Goal: Transaction & Acquisition: Register for event/course

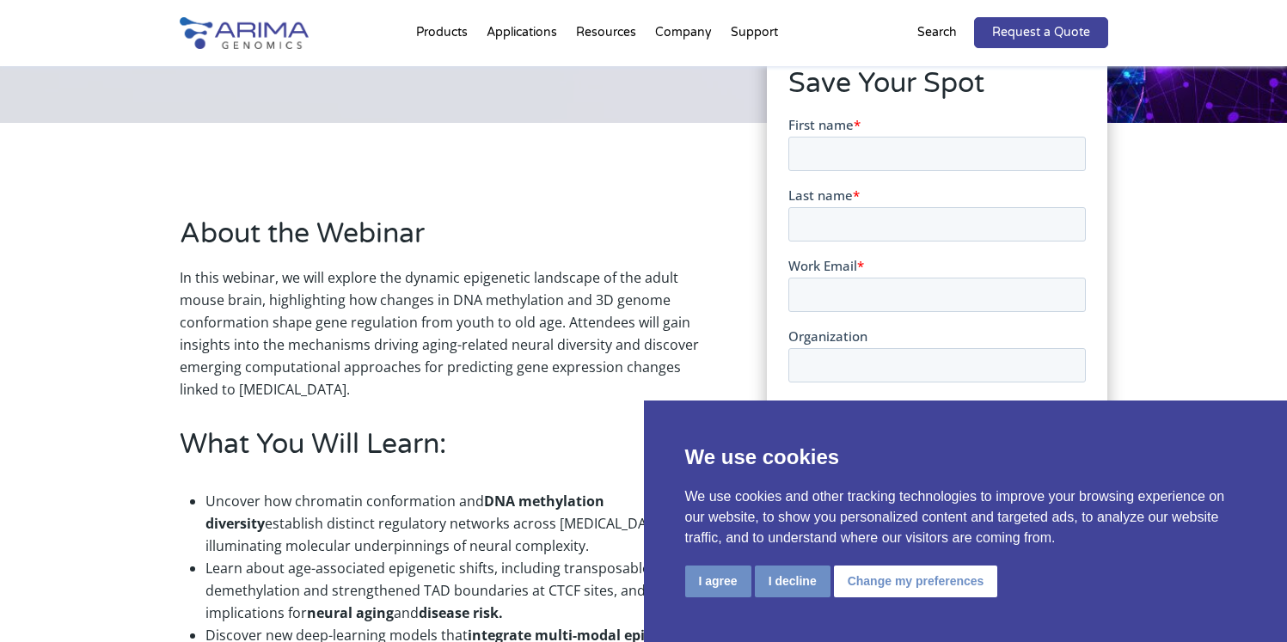
scroll to position [344, 0]
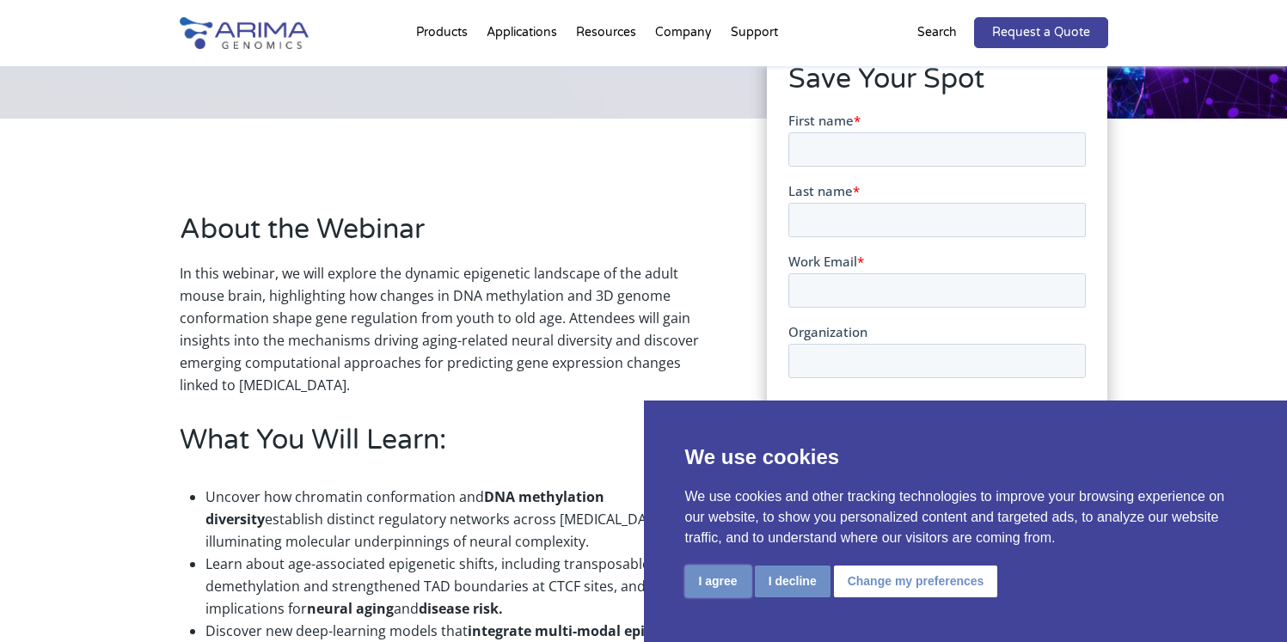
click at [712, 585] on button "I agree" at bounding box center [718, 582] width 66 height 32
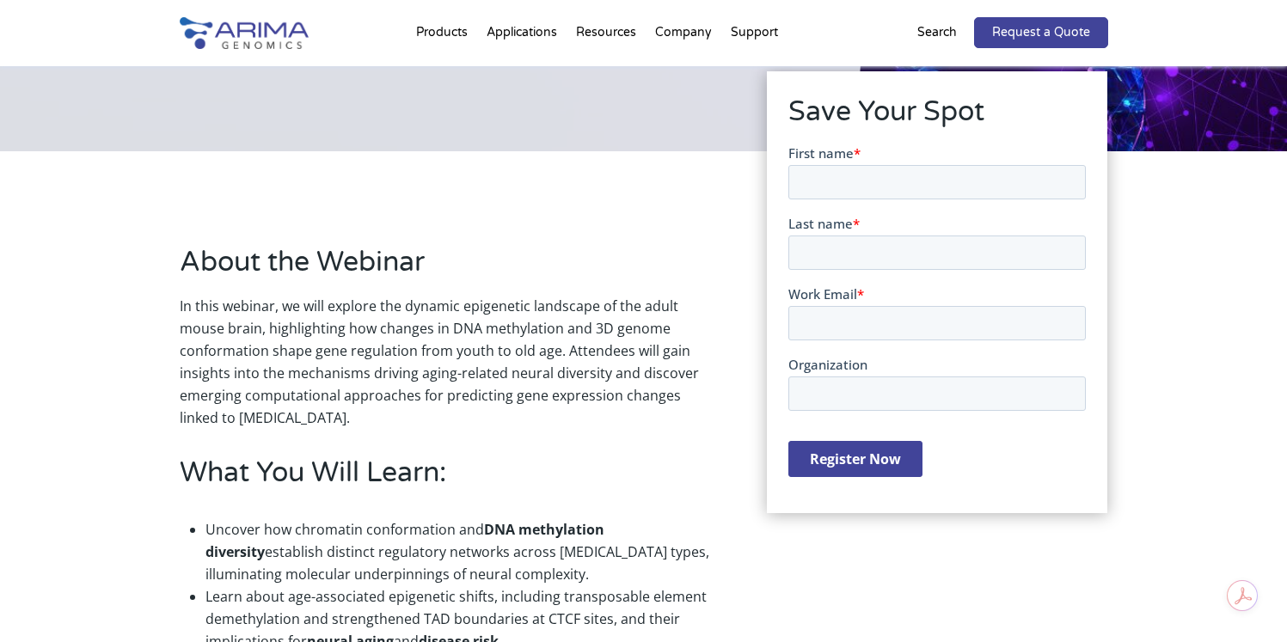
scroll to position [303, 0]
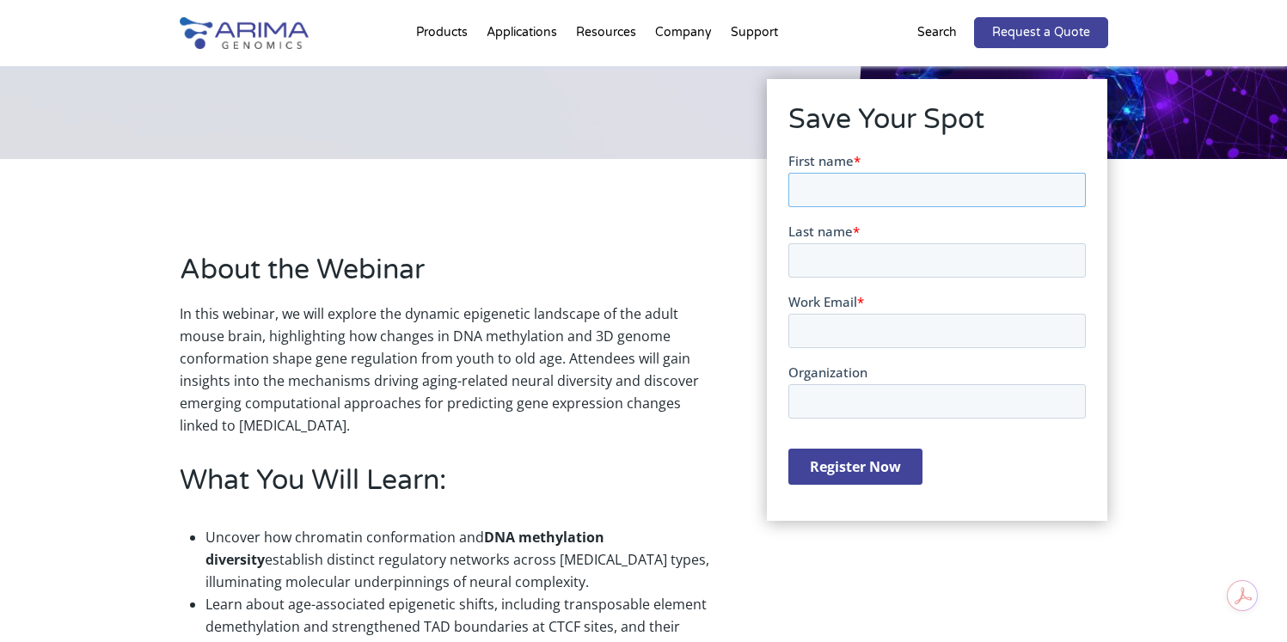
click at [843, 195] on input "First name *" at bounding box center [936, 189] width 297 height 34
type input "[PERSON_NAME]"
click at [857, 245] on input "Last name *" at bounding box center [936, 259] width 297 height 34
type input "[PERSON_NAME]"
click at [836, 325] on input "Work Email *" at bounding box center [936, 330] width 297 height 34
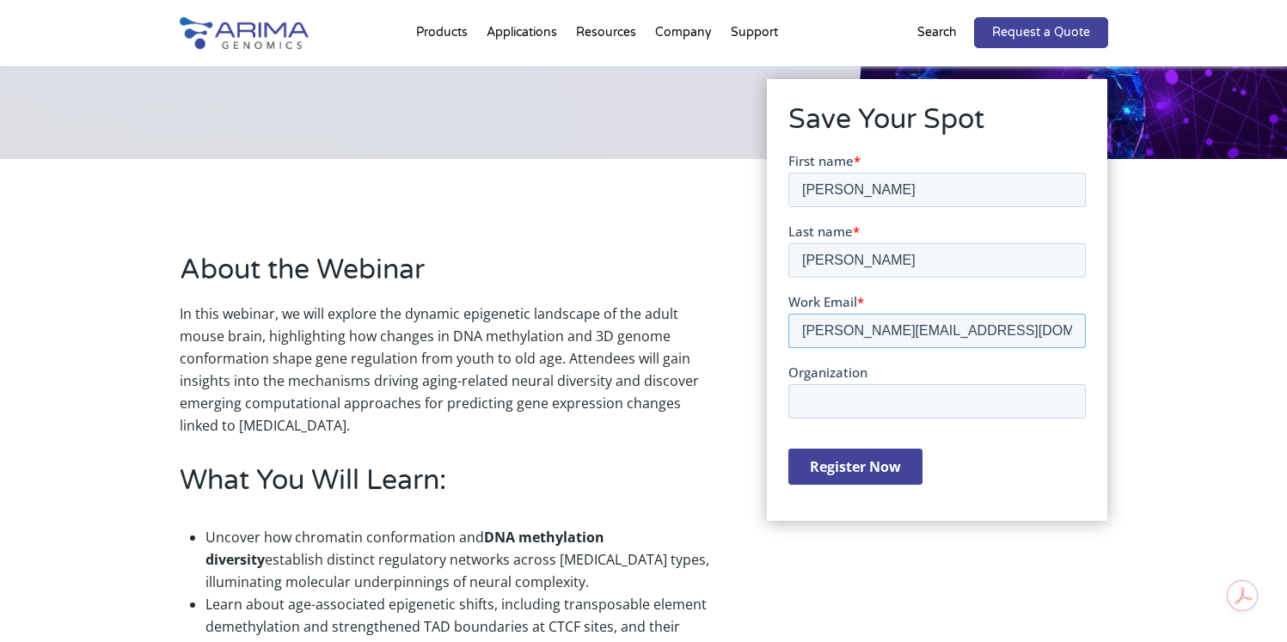
type input "[PERSON_NAME][EMAIL_ADDRESS][DOMAIN_NAME]"
click at [867, 470] on input "Register Now" at bounding box center [855, 466] width 134 height 36
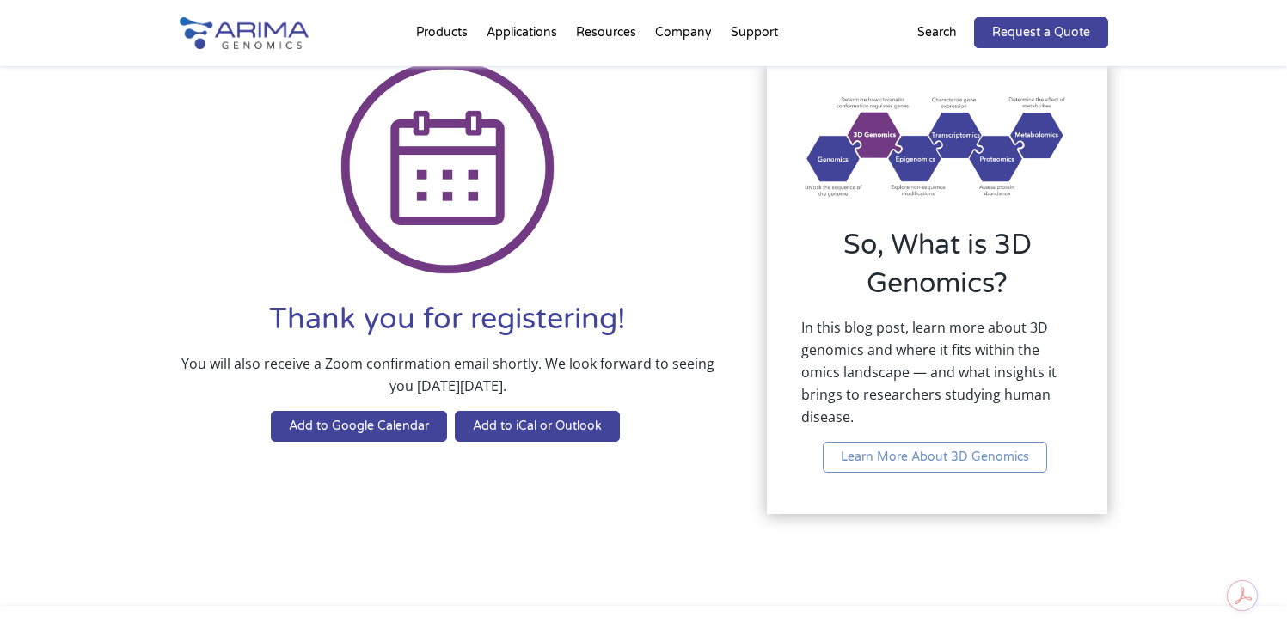
scroll to position [138, 0]
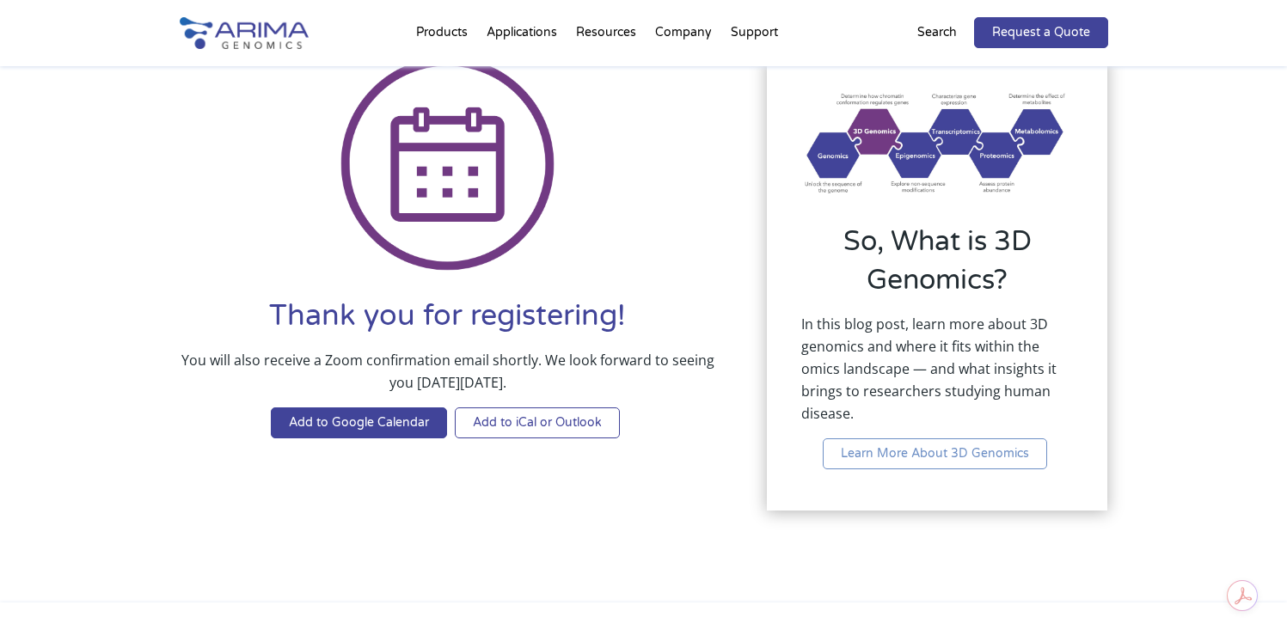
click at [564, 425] on link "Add to iCal or Outlook" at bounding box center [537, 423] width 165 height 31
